Goal: Browse casually

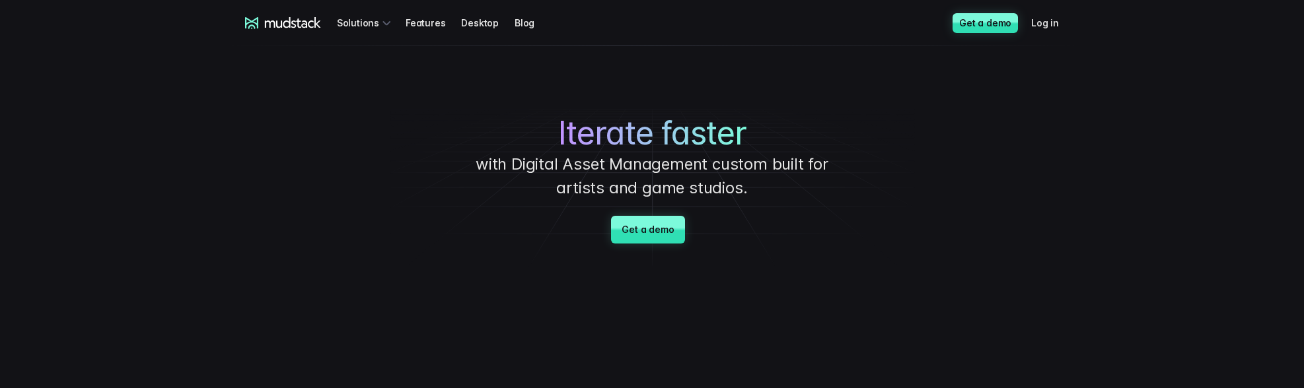
click at [246, 94] on div "Iterate faster with Digital Asset Management custom built for artists and game …" at bounding box center [652, 158] width 925 height 225
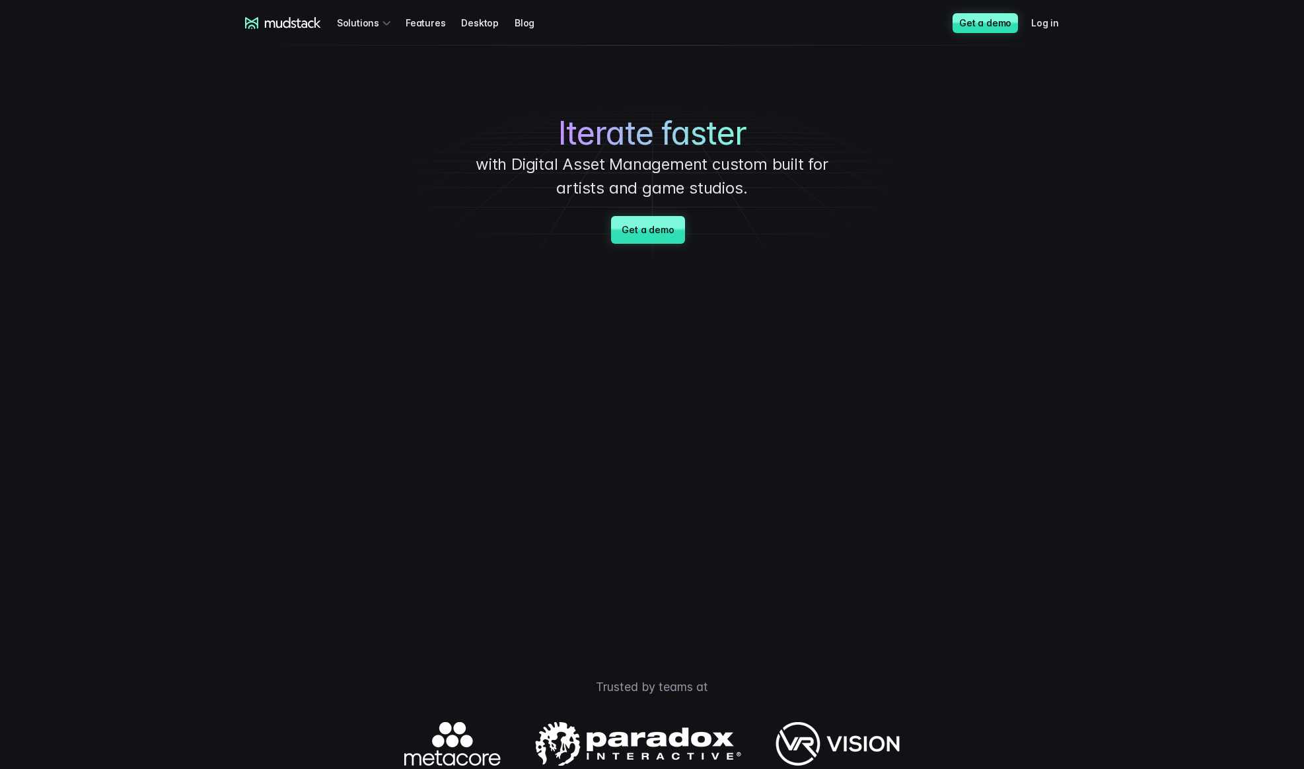
click at [203, 52] on div "Iterate faster with Digital Asset Management custom built for artists and game …" at bounding box center [652, 158] width 925 height 225
